Goal: Task Accomplishment & Management: Use online tool/utility

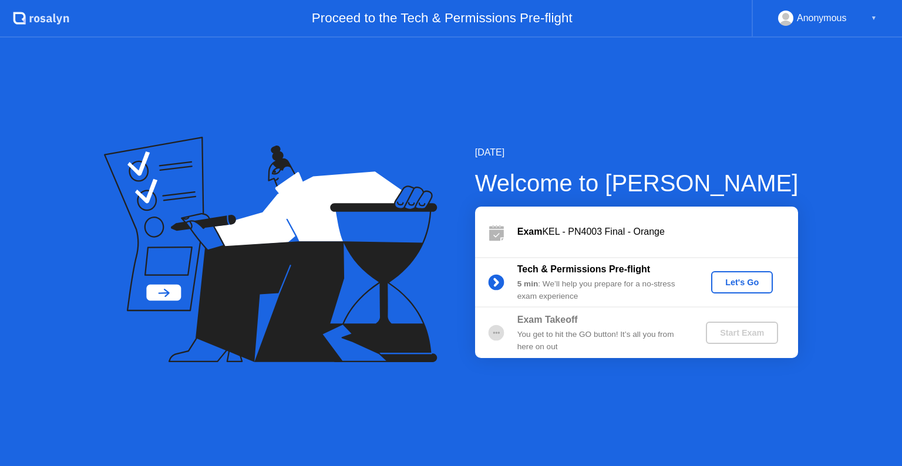
click at [741, 285] on div "Let's Go" at bounding box center [742, 282] width 52 height 9
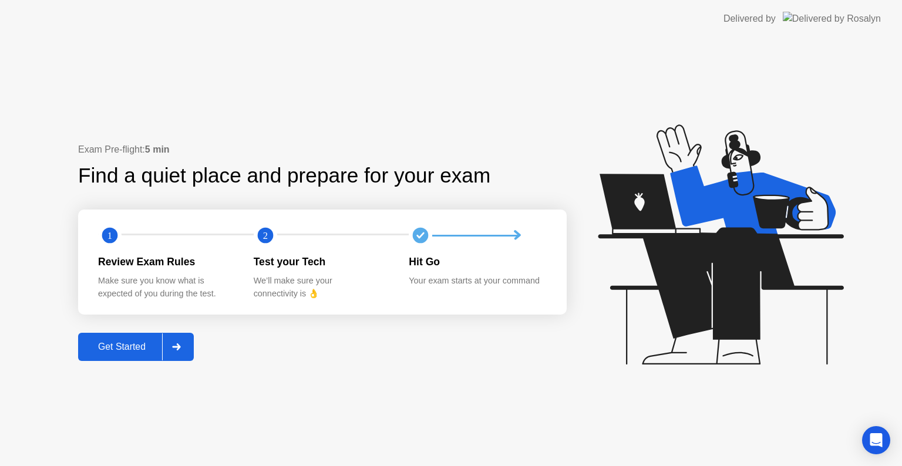
click at [183, 348] on div at bounding box center [176, 347] width 28 height 27
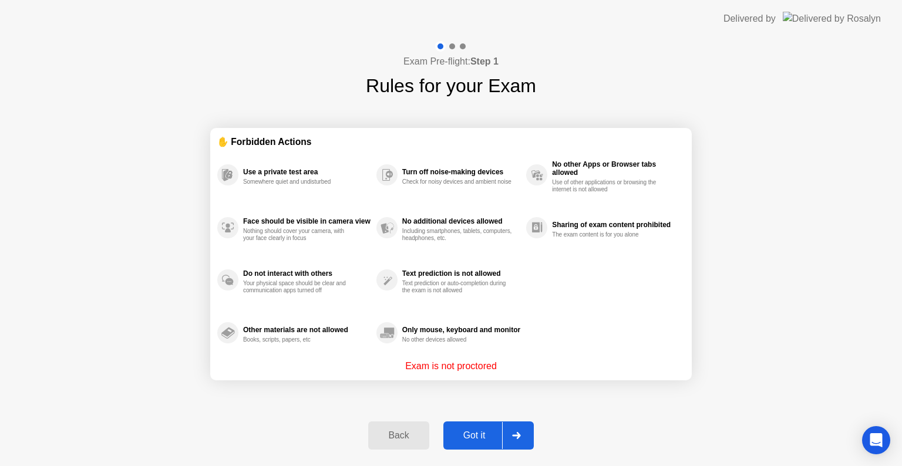
click at [491, 433] on div "Got it" at bounding box center [474, 436] width 55 height 11
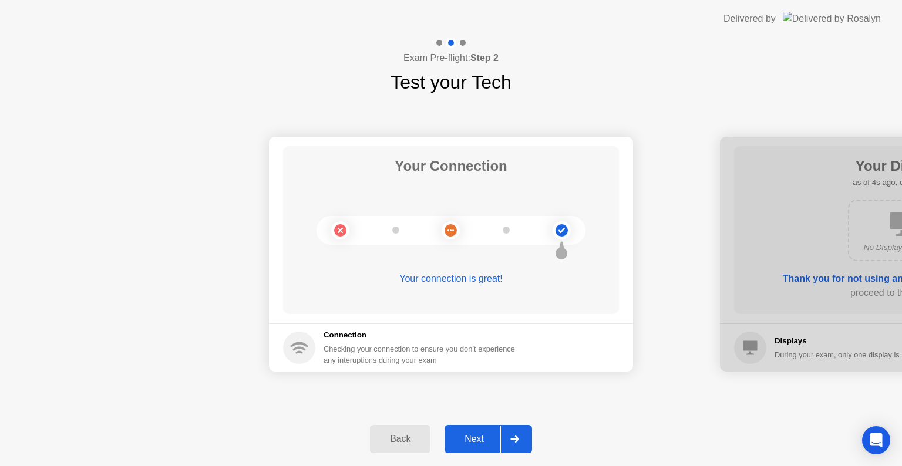
click at [485, 441] on div "Next" at bounding box center [474, 439] width 52 height 11
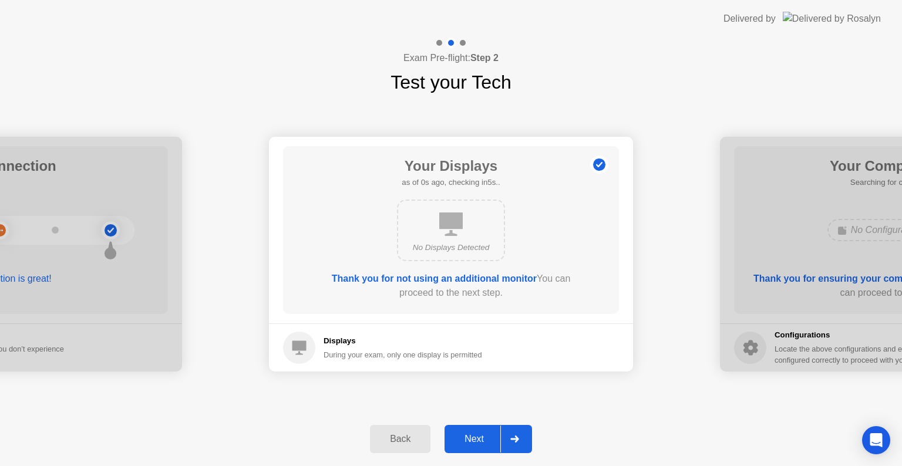
click at [485, 441] on div "Next" at bounding box center [474, 439] width 52 height 11
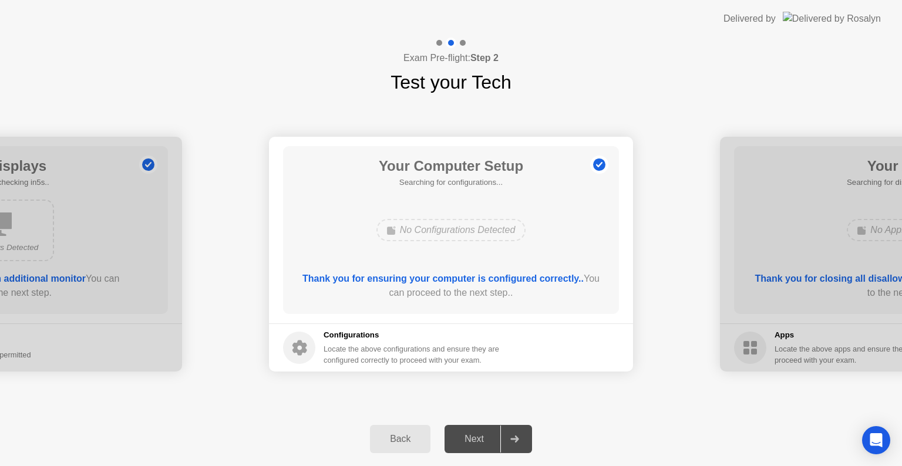
click at [485, 441] on div "Next" at bounding box center [474, 439] width 52 height 11
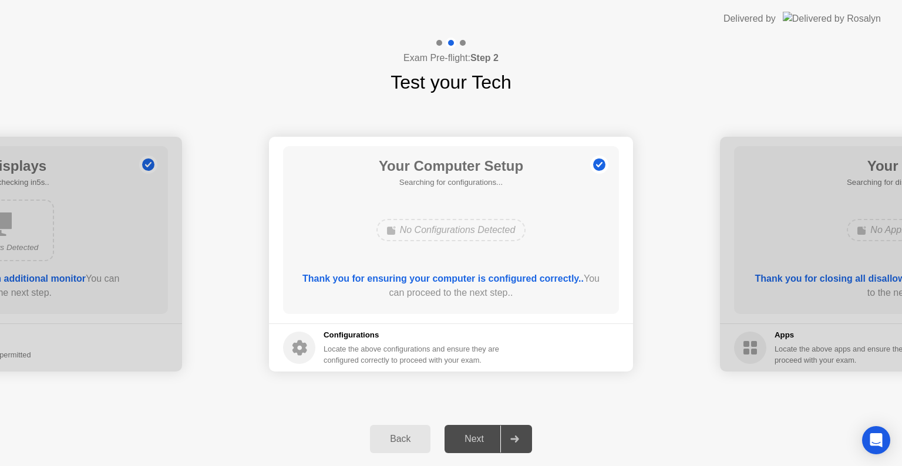
click at [485, 441] on div "Next" at bounding box center [474, 439] width 52 height 11
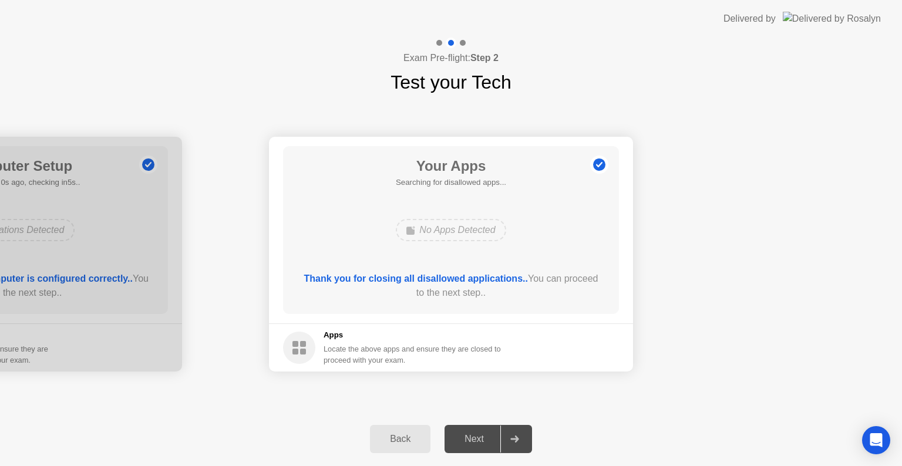
click at [485, 441] on div "Next" at bounding box center [474, 439] width 52 height 11
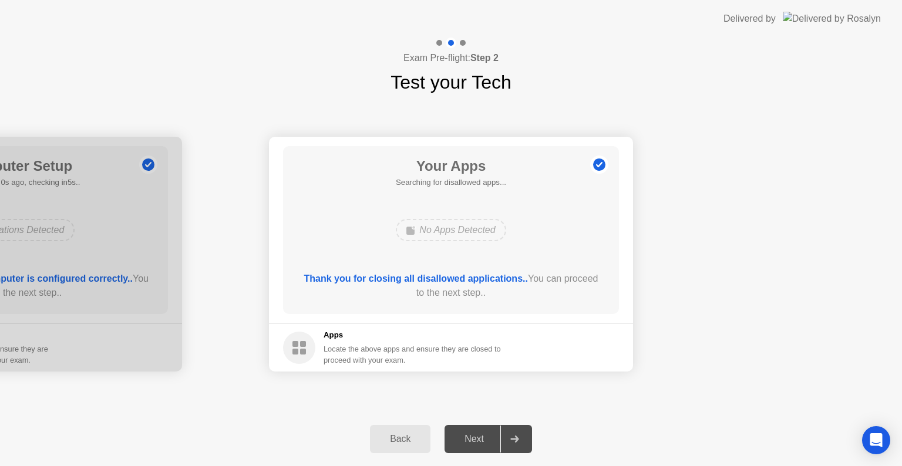
click at [485, 441] on div "Next" at bounding box center [474, 439] width 52 height 11
drag, startPoint x: 485, startPoint y: 441, endPoint x: 519, endPoint y: 439, distance: 34.1
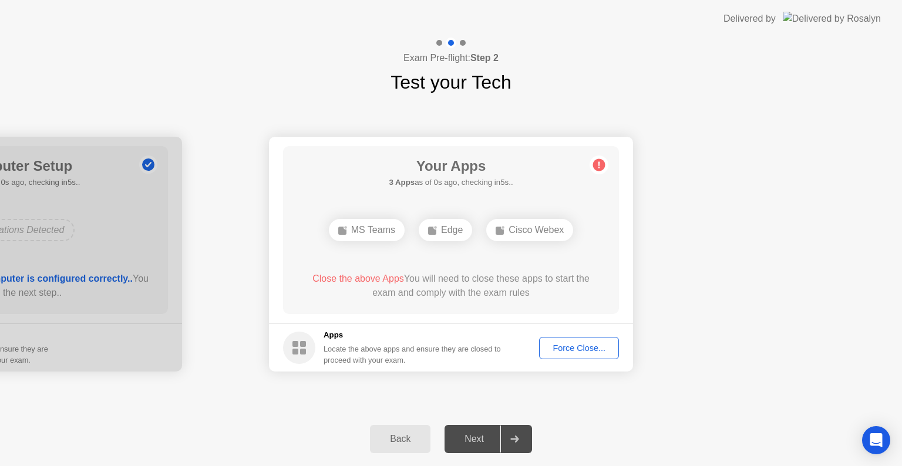
click at [463, 434] on div "Next" at bounding box center [474, 439] width 52 height 11
click at [476, 434] on div "Next" at bounding box center [474, 439] width 52 height 11
click at [599, 348] on div "Force Close..." at bounding box center [579, 348] width 72 height 9
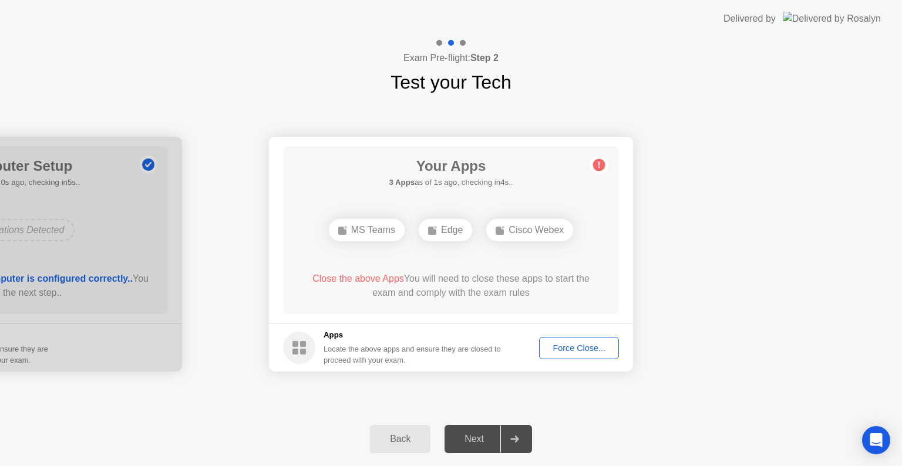
click at [483, 439] on div "Next" at bounding box center [474, 439] width 52 height 11
click at [592, 350] on div "Force Close..." at bounding box center [579, 348] width 72 height 9
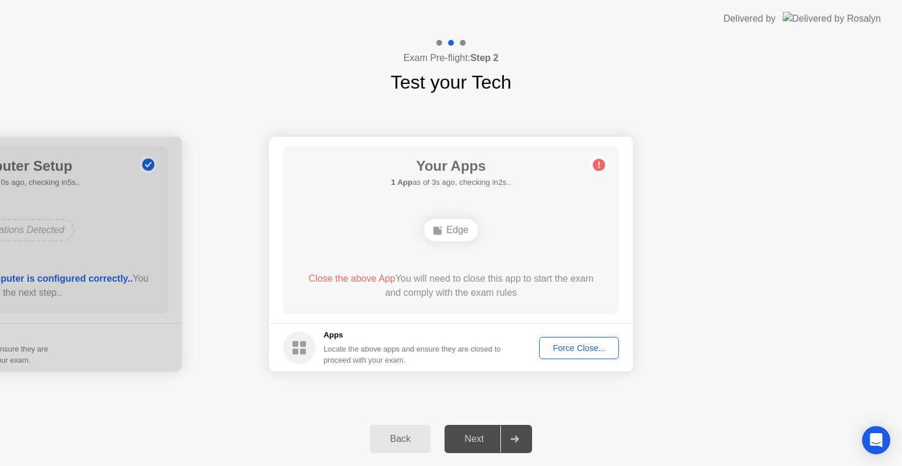
click at [559, 344] on div "Force Close..." at bounding box center [579, 348] width 72 height 9
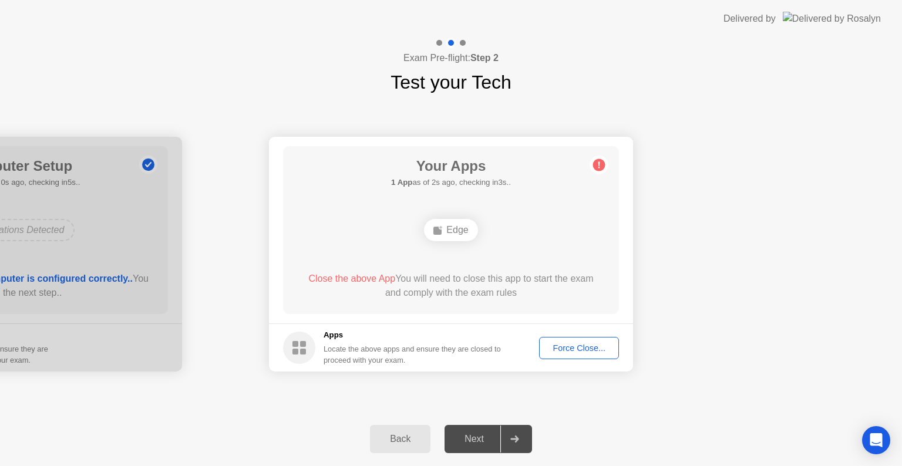
click at [569, 344] on div "Force Close..." at bounding box center [579, 348] width 72 height 9
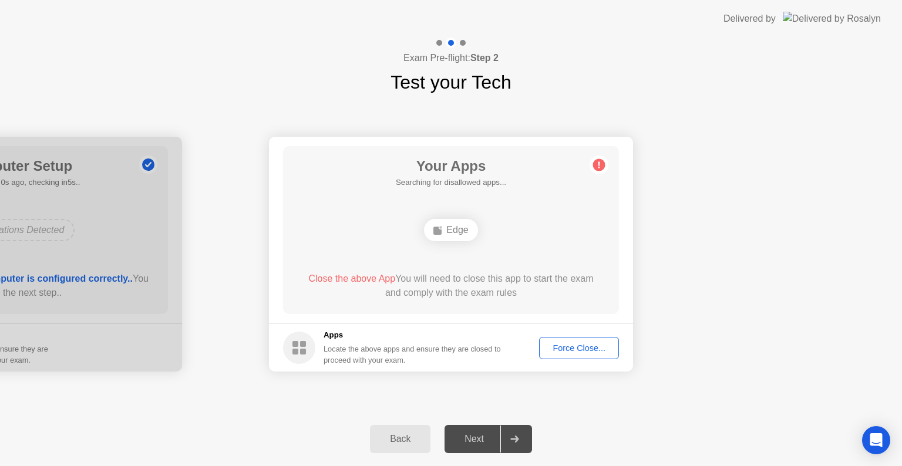
click at [586, 349] on div "Force Close..." at bounding box center [579, 348] width 72 height 9
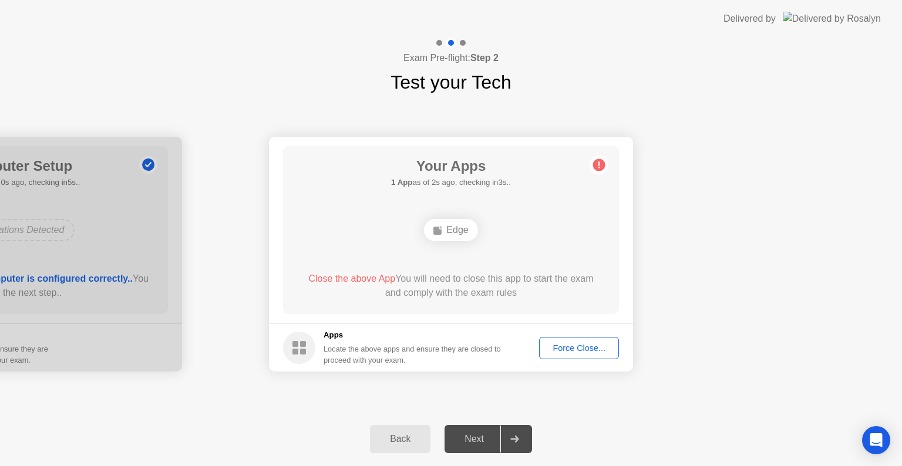
click at [517, 440] on icon at bounding box center [514, 439] width 8 height 7
click at [357, 279] on span "Close the above App" at bounding box center [351, 279] width 87 height 10
click at [512, 294] on div "Close the above App You will need to close this app to start the exam and compl…" at bounding box center [451, 286] width 302 height 28
click at [571, 340] on button "Force Close..." at bounding box center [579, 348] width 80 height 22
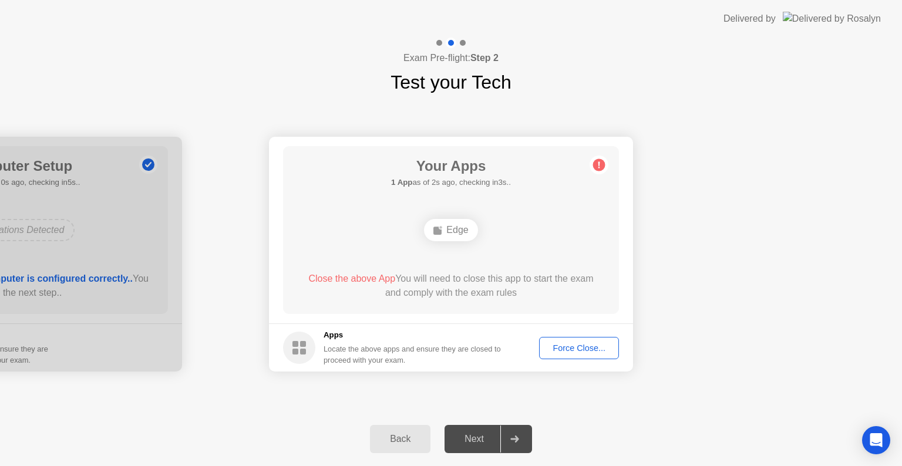
click at [567, 345] on div "Force Close..." at bounding box center [579, 348] width 72 height 9
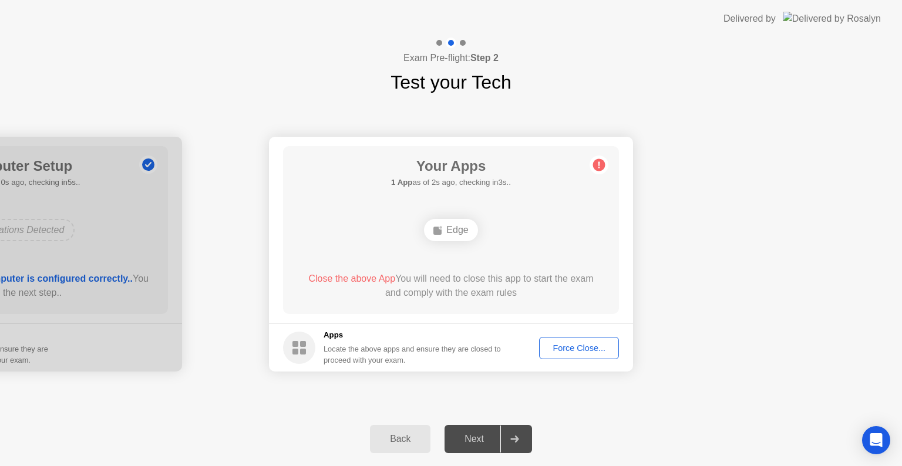
click at [515, 455] on div "Back Next" at bounding box center [451, 439] width 902 height 54
click at [515, 451] on div at bounding box center [514, 439] width 28 height 27
click at [508, 442] on div at bounding box center [514, 439] width 28 height 27
click at [478, 436] on div "Next" at bounding box center [474, 439] width 52 height 11
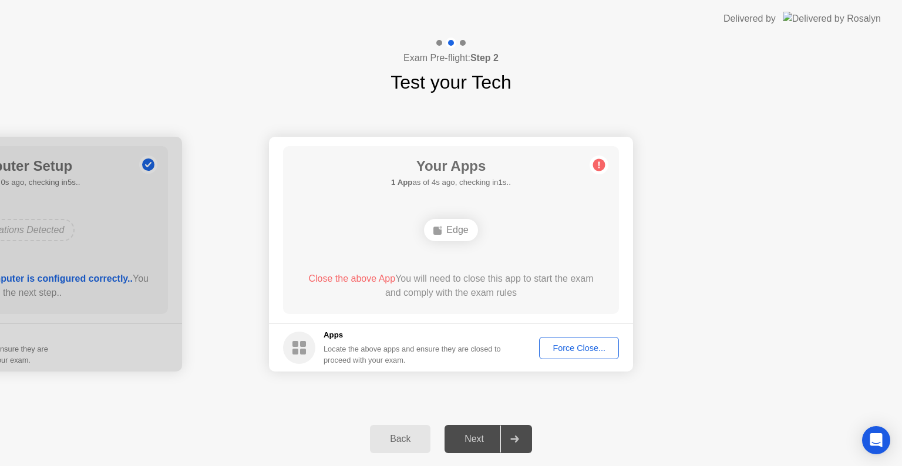
click at [478, 436] on div "Next" at bounding box center [474, 439] width 52 height 11
click at [593, 169] on icon at bounding box center [599, 165] width 19 height 19
click at [445, 228] on div "Edge" at bounding box center [450, 230] width 53 height 22
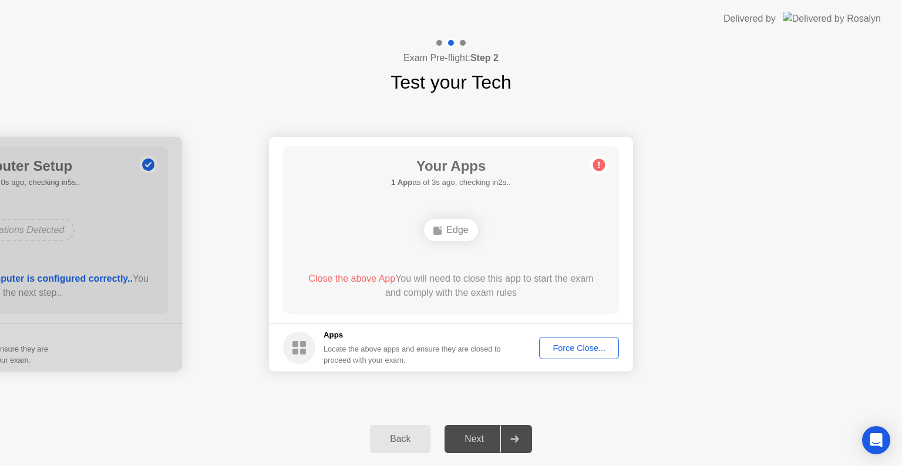
click at [445, 228] on div "Edge" at bounding box center [450, 230] width 53 height 22
click at [601, 353] on div "Force Close..." at bounding box center [579, 348] width 72 height 9
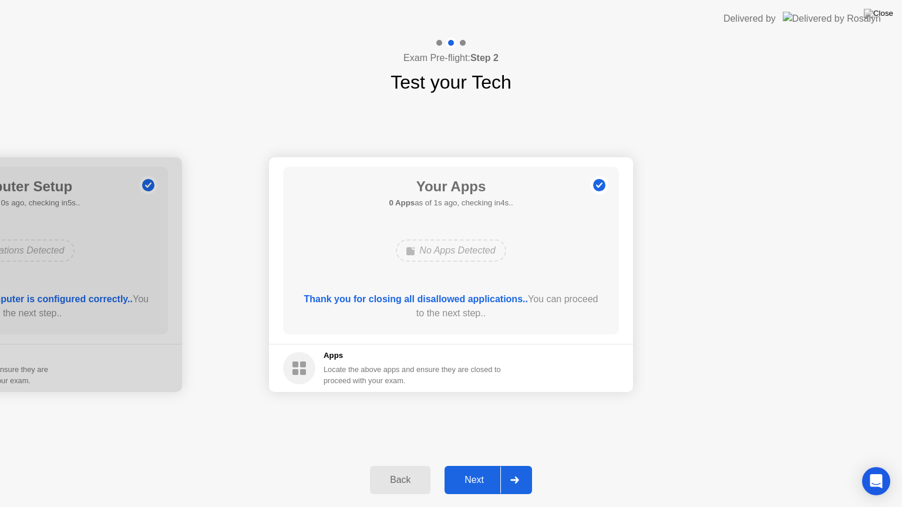
click at [473, 466] on div "Next" at bounding box center [474, 480] width 52 height 11
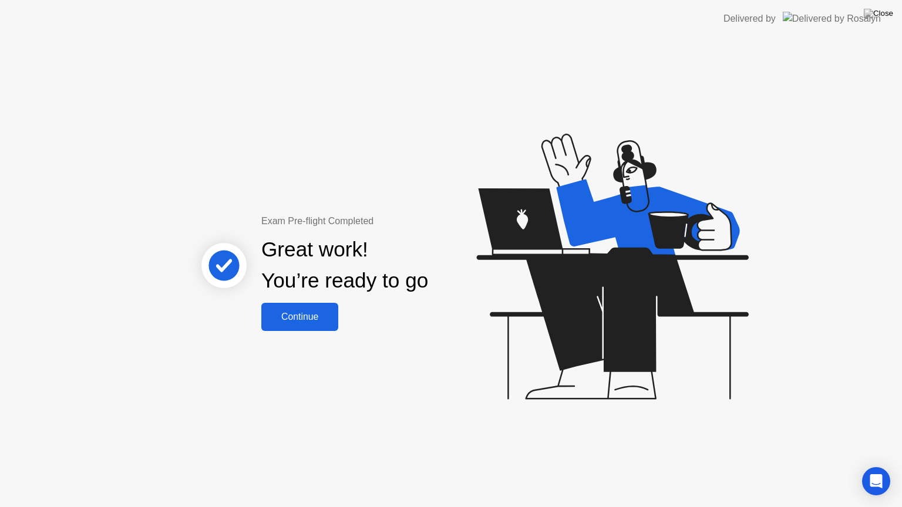
click at [297, 320] on div "Continue" at bounding box center [300, 317] width 70 height 11
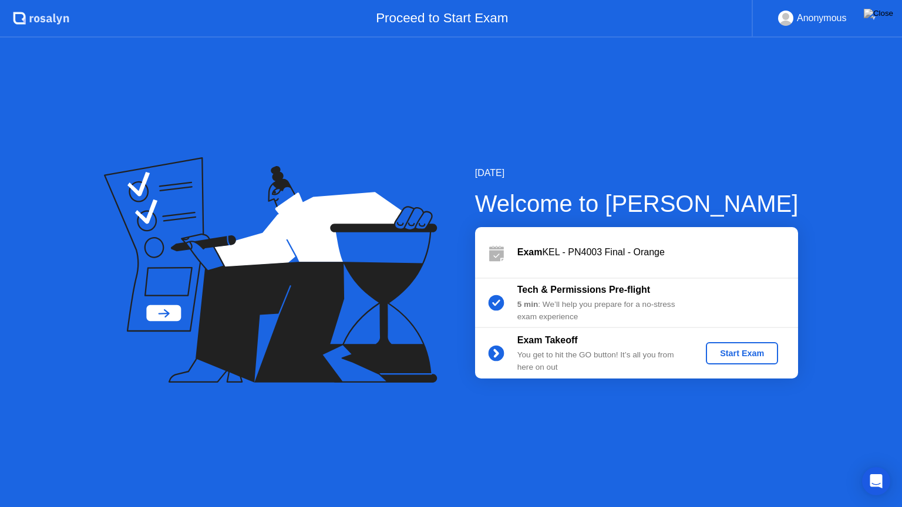
click at [727, 361] on button "Start Exam" at bounding box center [742, 353] width 72 height 22
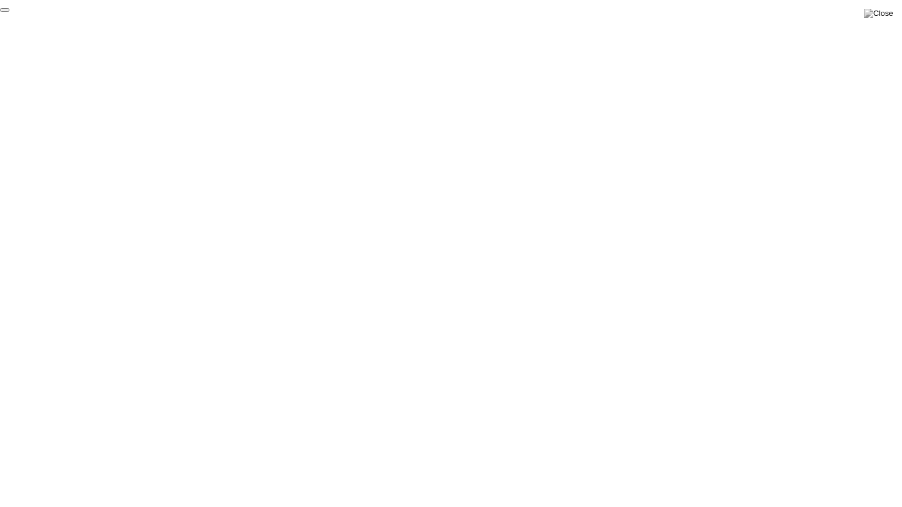
click div "End Proctoring Session"
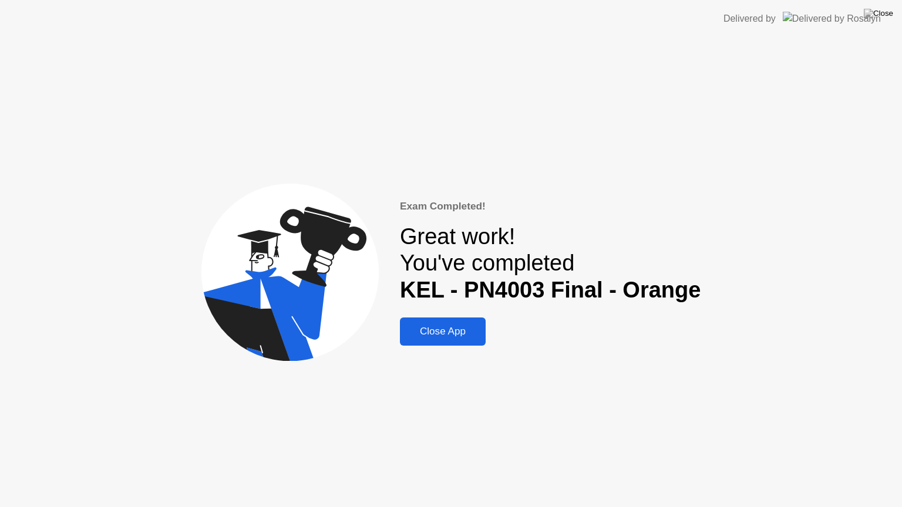
click at [428, 340] on button "Close App" at bounding box center [443, 332] width 86 height 28
